Goal: Information Seeking & Learning: Find specific fact

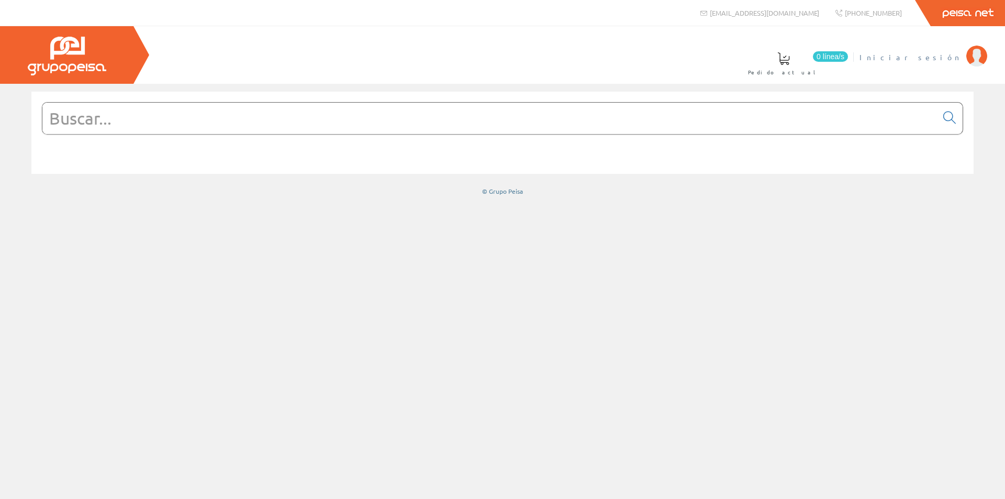
click at [942, 58] on span "Iniciar sesión" at bounding box center [910, 57] width 102 height 10
click at [296, 118] on input "text" at bounding box center [489, 118] width 894 height 31
click at [265, 118] on input "text" at bounding box center [489, 118] width 894 height 31
paste input "Pantalla estanca LED DACIL 600 18w 2533 Lm Prilux"
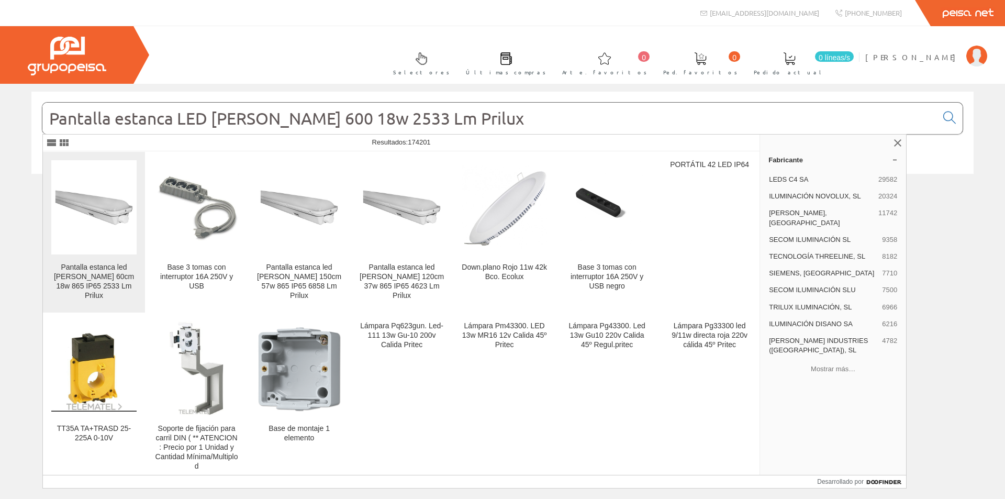
type input "Pantalla estanca LED DACIL 600 18w 2533 Lm Prilux"
click at [115, 236] on img at bounding box center [93, 206] width 85 height 85
